Goal: Task Accomplishment & Management: Complete application form

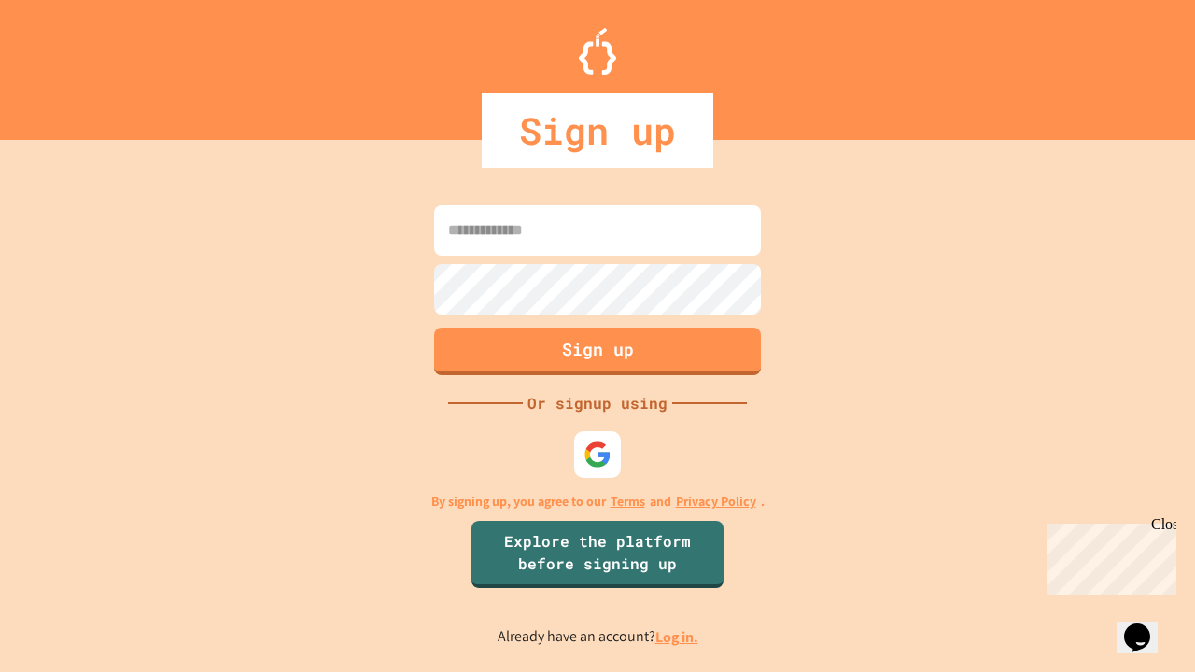
click at [678, 637] on link "Log in." at bounding box center [677, 638] width 43 height 20
